Goal: Task Accomplishment & Management: Use online tool/utility

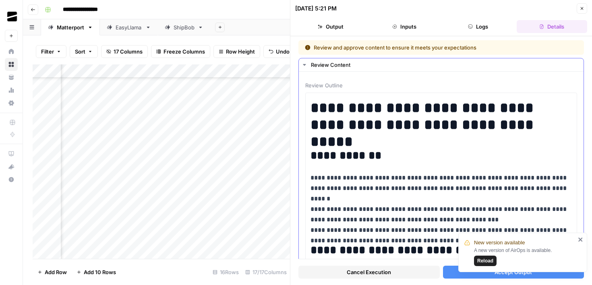
scroll to position [1273, 0]
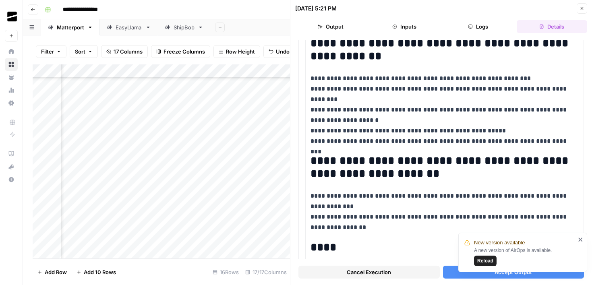
click at [583, 9] on icon "button" at bounding box center [582, 8] width 3 height 3
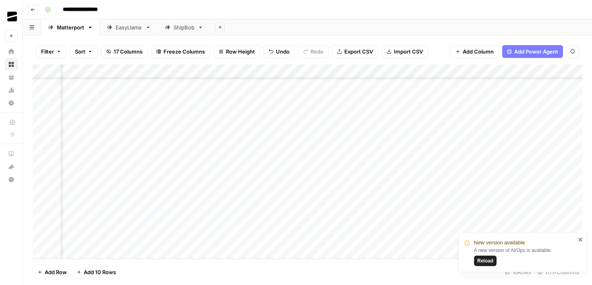
scroll to position [51, 0]
click at [186, 201] on div "Add Column" at bounding box center [308, 161] width 550 height 195
click at [258, 193] on div "Add Column" at bounding box center [308, 161] width 550 height 195
click at [184, 200] on div "Add Column" at bounding box center [308, 161] width 550 height 195
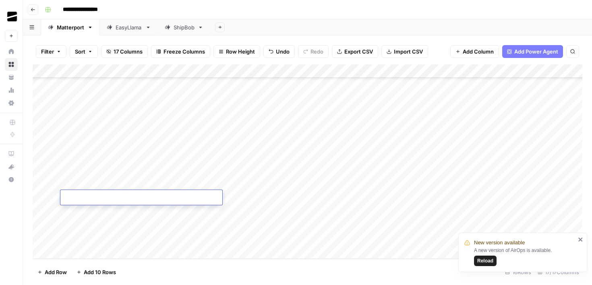
type textarea "**********"
click at [350, 200] on div "Add Column" at bounding box center [308, 161] width 550 height 195
click at [441, 190] on div "Add Column" at bounding box center [308, 161] width 550 height 195
click at [438, 199] on div "Add Column" at bounding box center [308, 161] width 550 height 195
